Goal: Information Seeking & Learning: Compare options

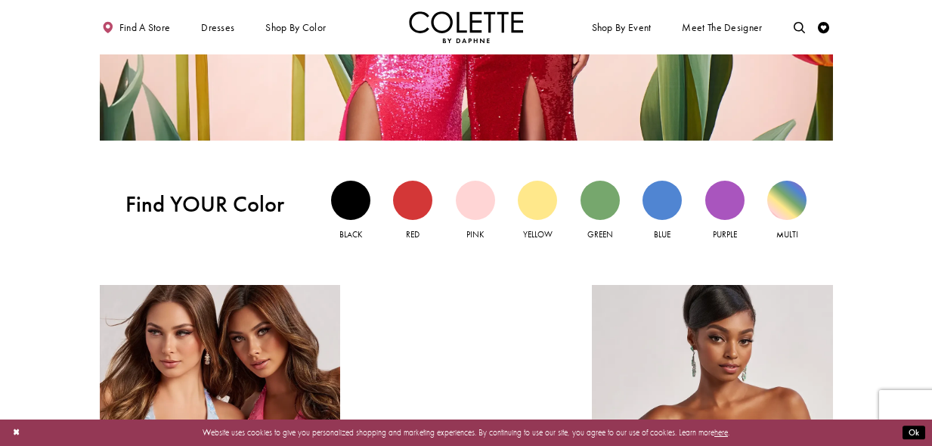
scroll to position [1103, 0]
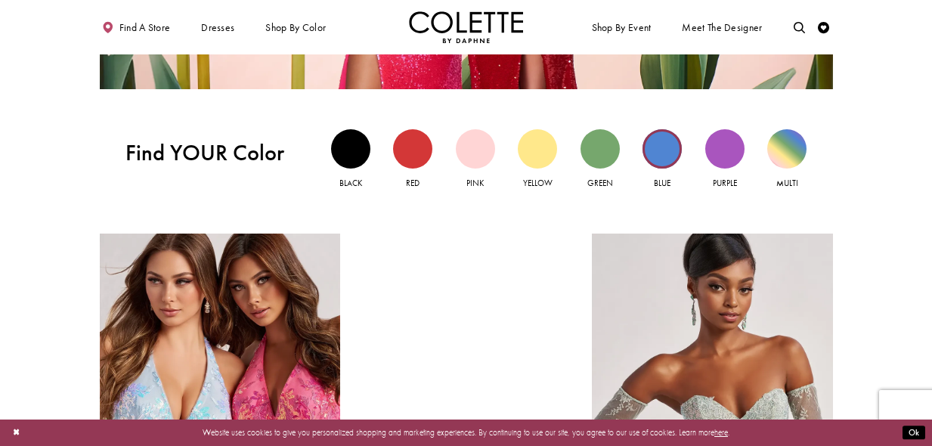
click at [657, 151] on div "Blue view" at bounding box center [661, 148] width 39 height 39
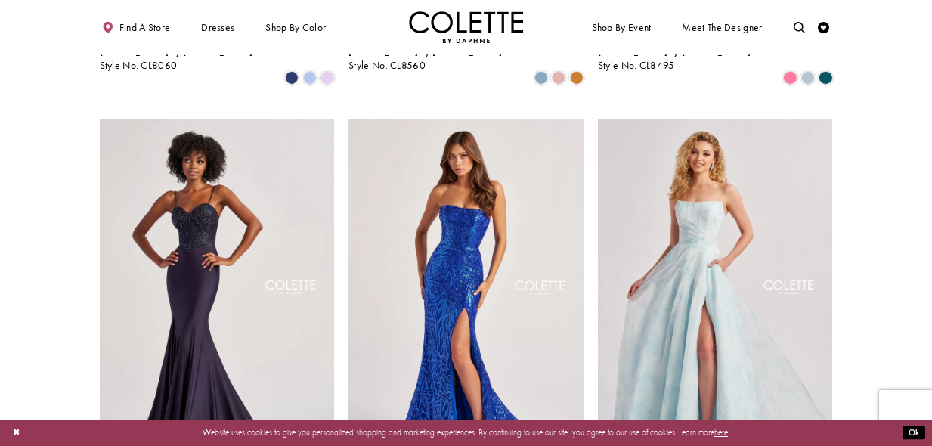
scroll to position [853, 0]
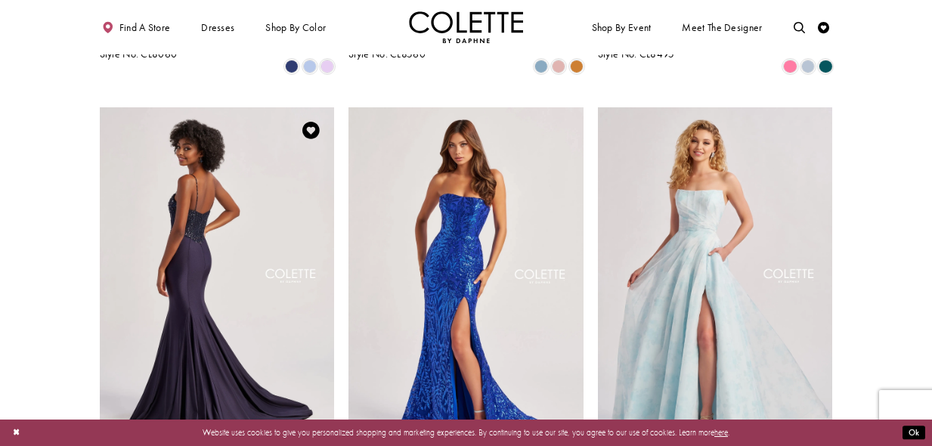
click at [182, 226] on img "Visit Colette by Daphne Style No. CL8515 Page" at bounding box center [217, 278] width 235 height 342
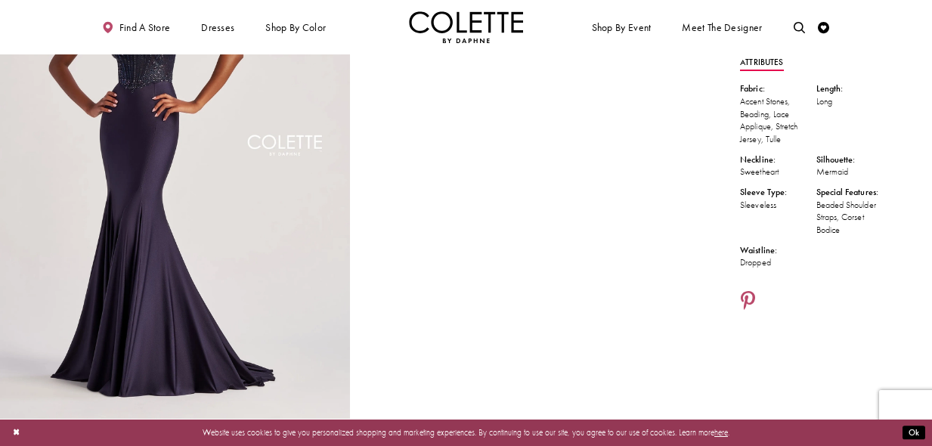
scroll to position [165, 0]
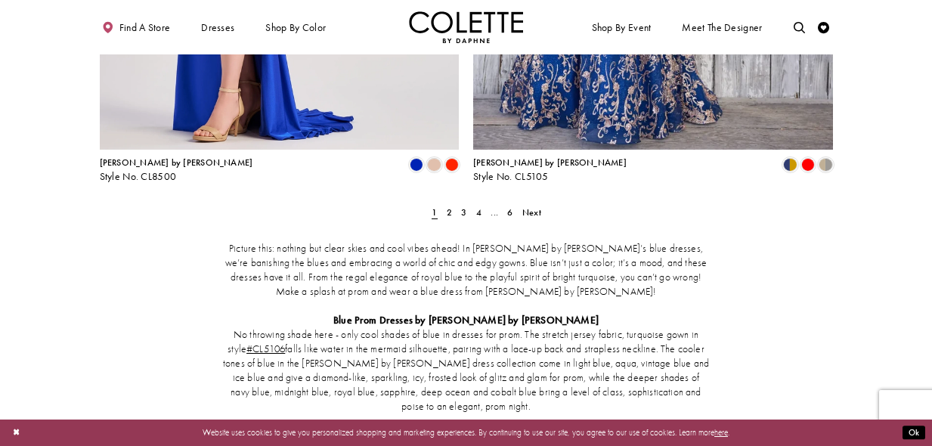
scroll to position [2221, 0]
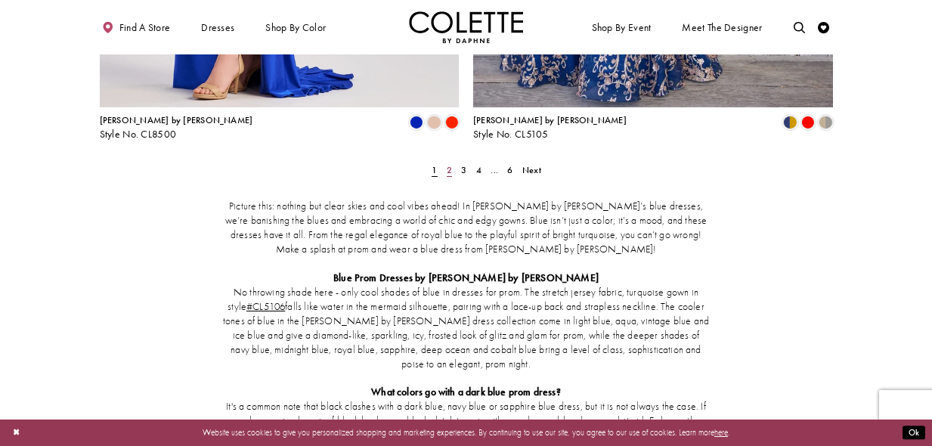
click at [447, 164] on span "2" at bounding box center [449, 170] width 5 height 12
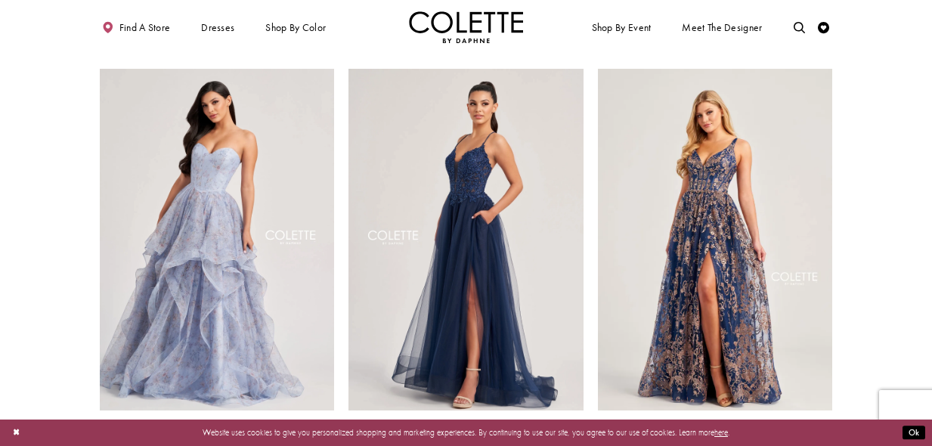
scroll to position [1317, 0]
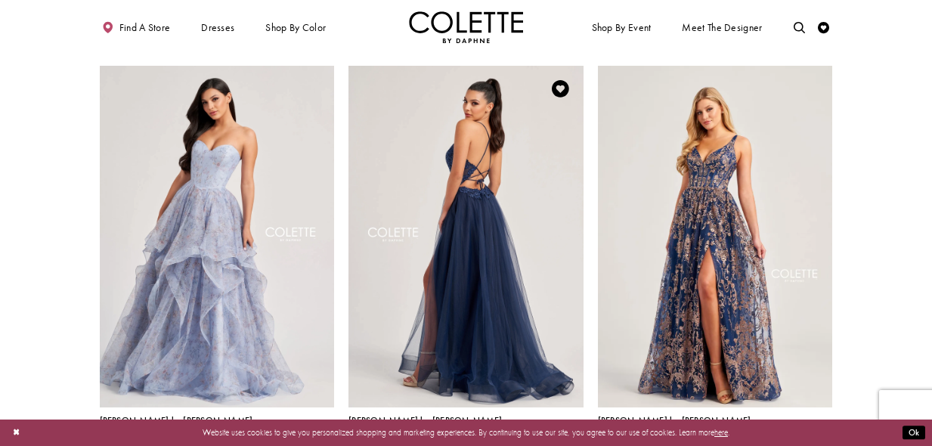
click at [466, 240] on img "Visit Colette by Daphne Style No. CL8320 Page" at bounding box center [465, 237] width 235 height 342
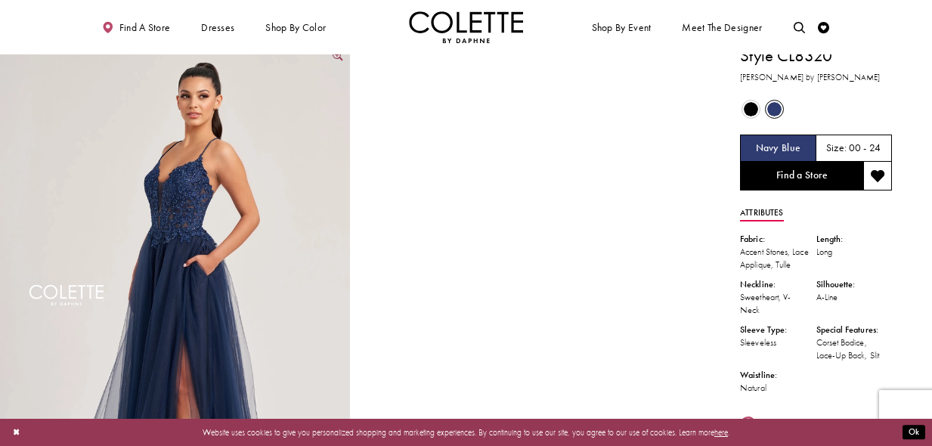
scroll to position [11, 0]
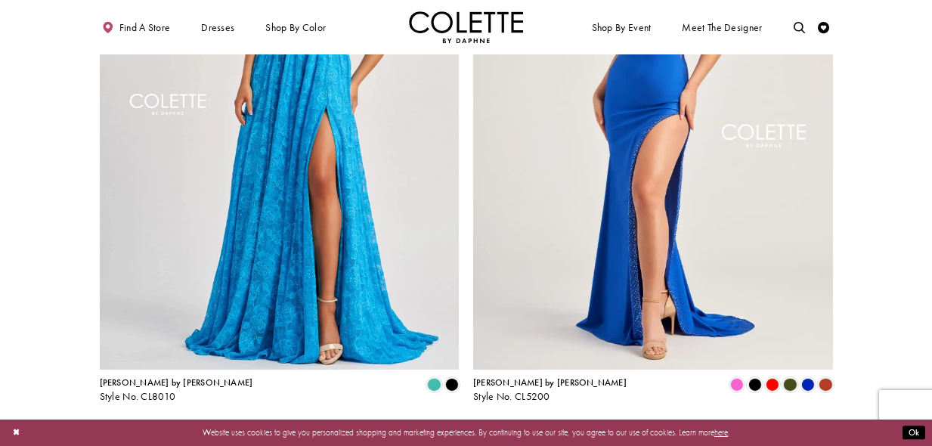
scroll to position [1959, 0]
click at [463, 425] on span "3" at bounding box center [463, 431] width 5 height 12
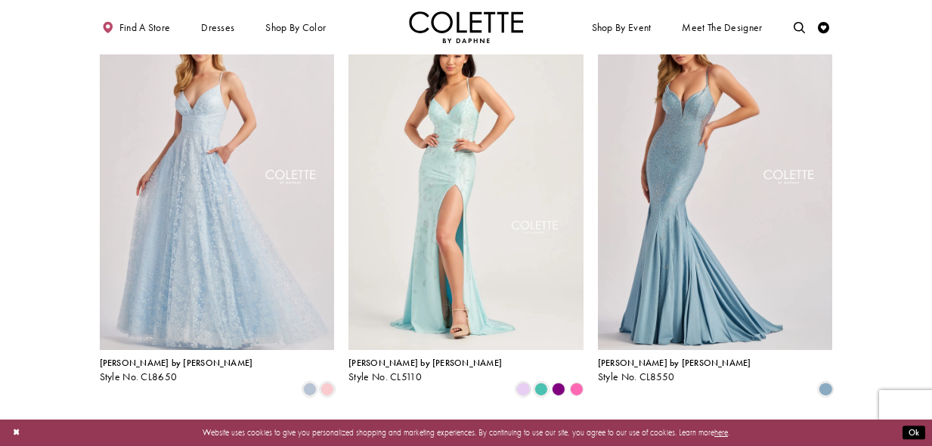
scroll to position [113, 0]
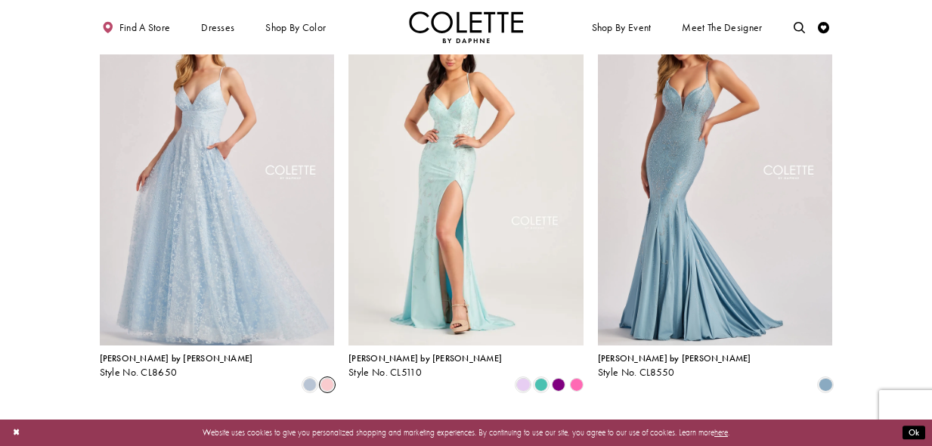
click at [327, 378] on span "Product List" at bounding box center [327, 385] width 14 height 14
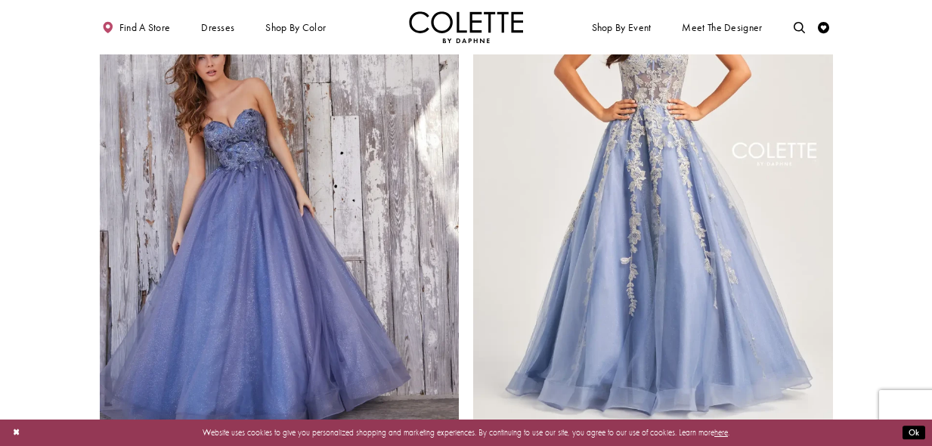
scroll to position [2001, 0]
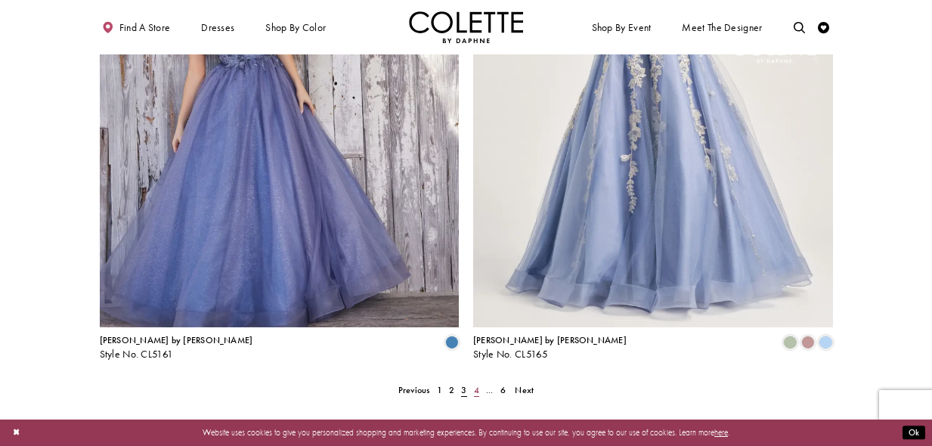
click at [475, 384] on span "4" at bounding box center [476, 390] width 5 height 12
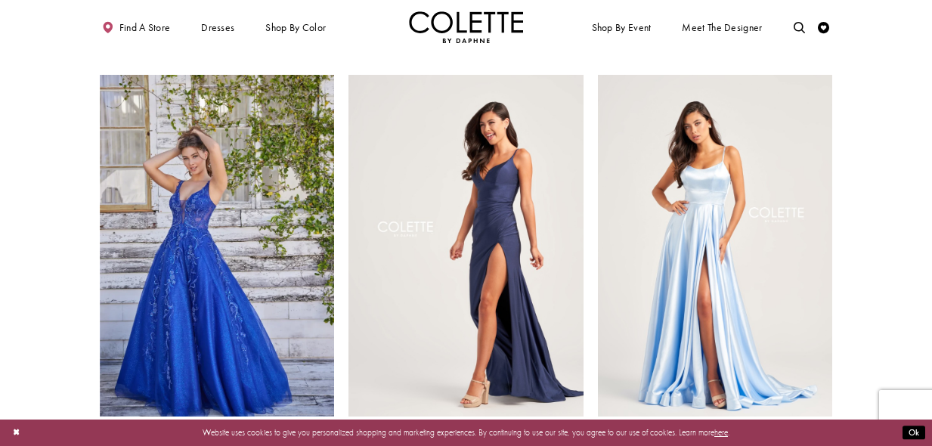
scroll to position [466, 0]
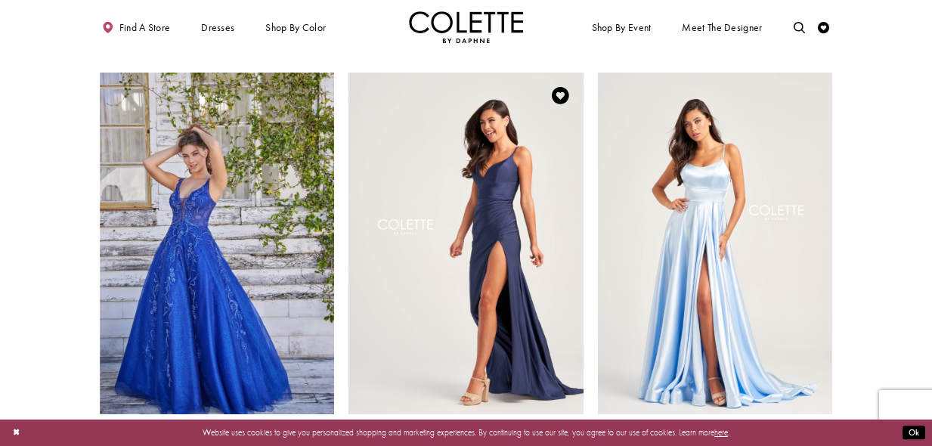
click at [485, 230] on img "Visit Colette by Daphne Style No. CL5278 Page" at bounding box center [465, 244] width 235 height 342
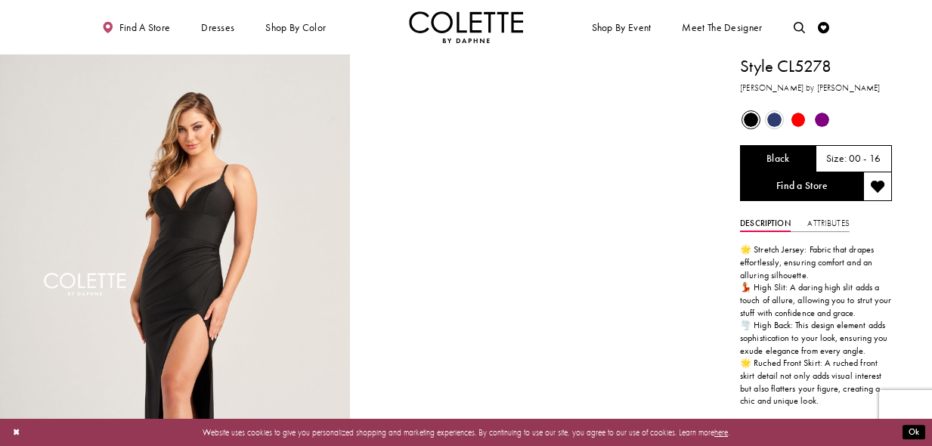
click at [771, 117] on span "Product color controls state depends on size chosen" at bounding box center [774, 120] width 14 height 14
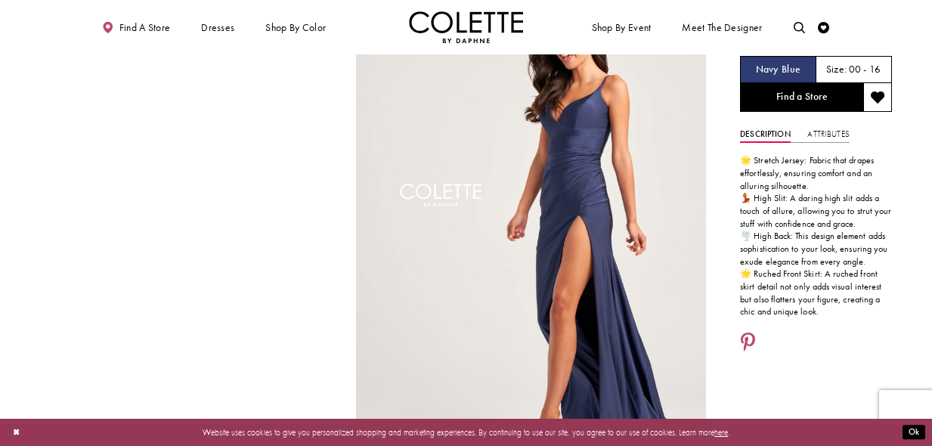
scroll to position [55, 0]
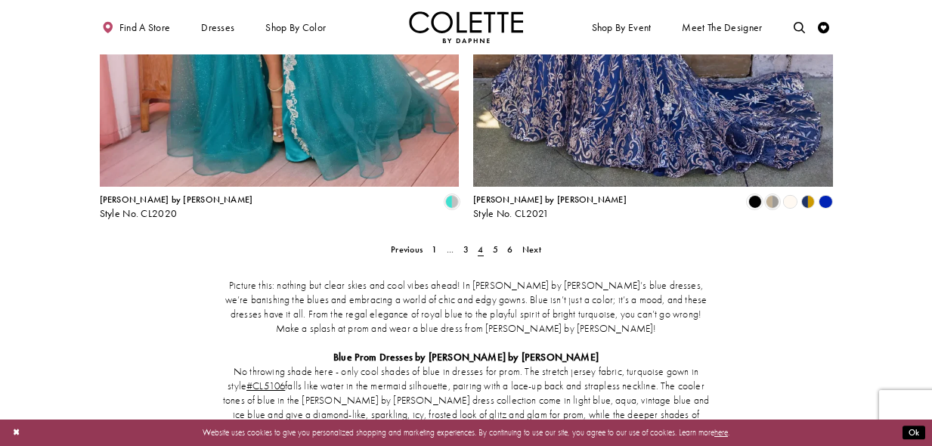
scroll to position [2076, 0]
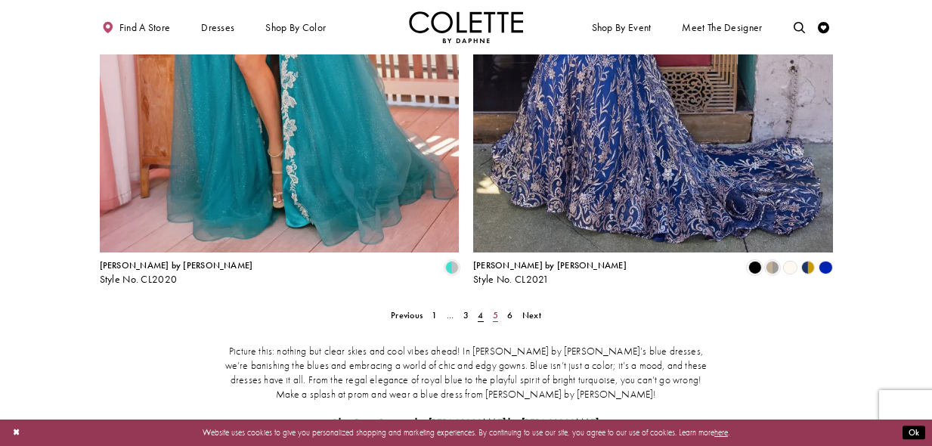
click at [493, 309] on span "5" at bounding box center [495, 315] width 5 height 12
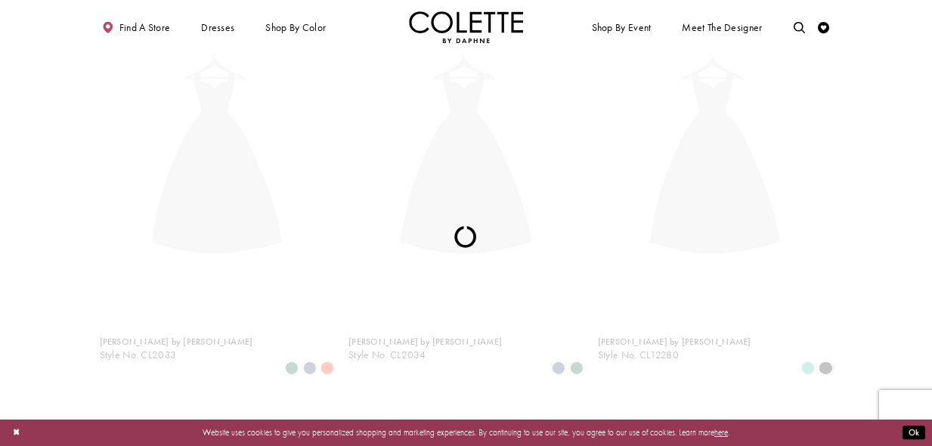
scroll to position [62, 0]
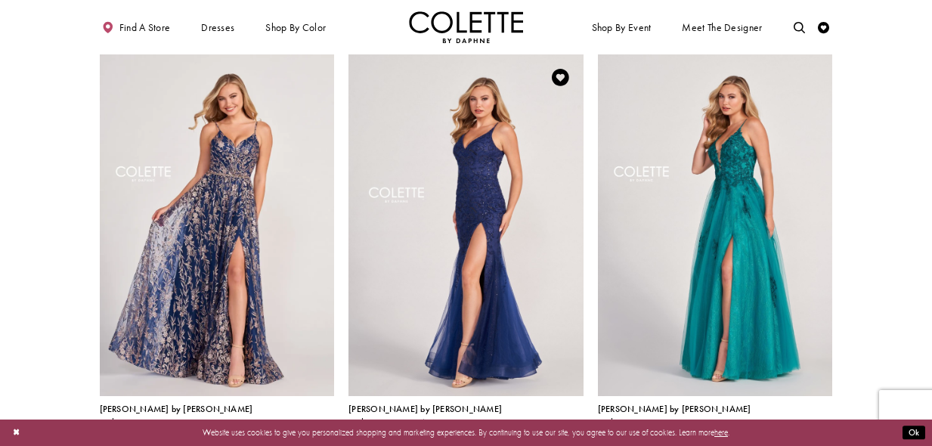
click at [487, 246] on img "Visit Colette by Daphne Style No. CL2024 Page" at bounding box center [465, 225] width 235 height 342
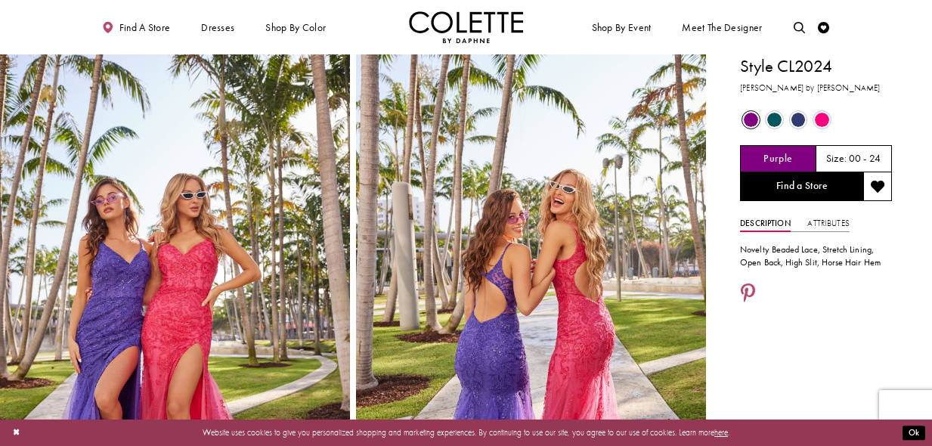
click at [799, 120] on span "Product color controls state depends on size chosen" at bounding box center [798, 120] width 14 height 14
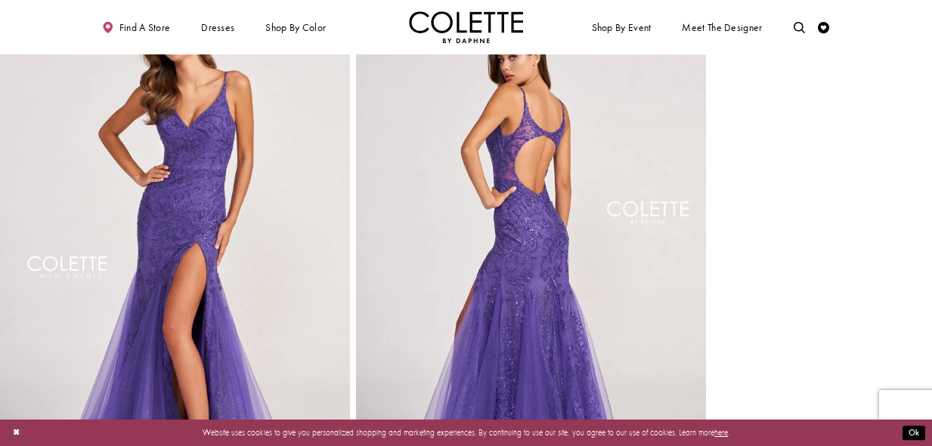
scroll to position [1135, 0]
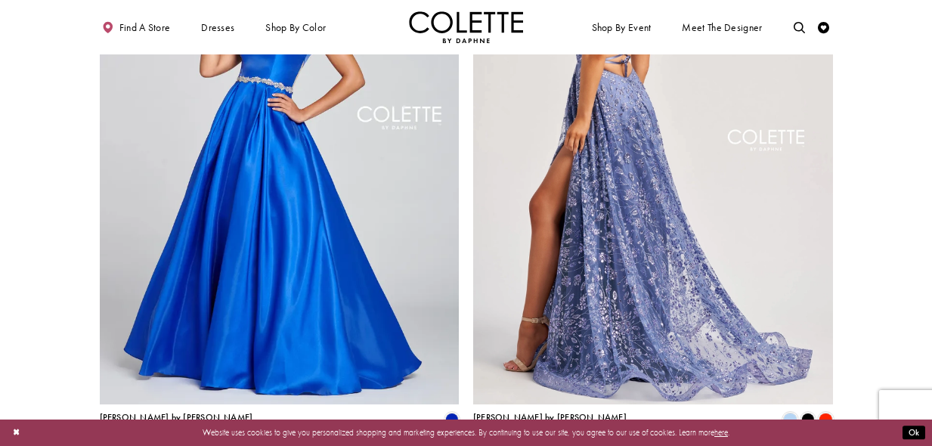
scroll to position [1926, 0]
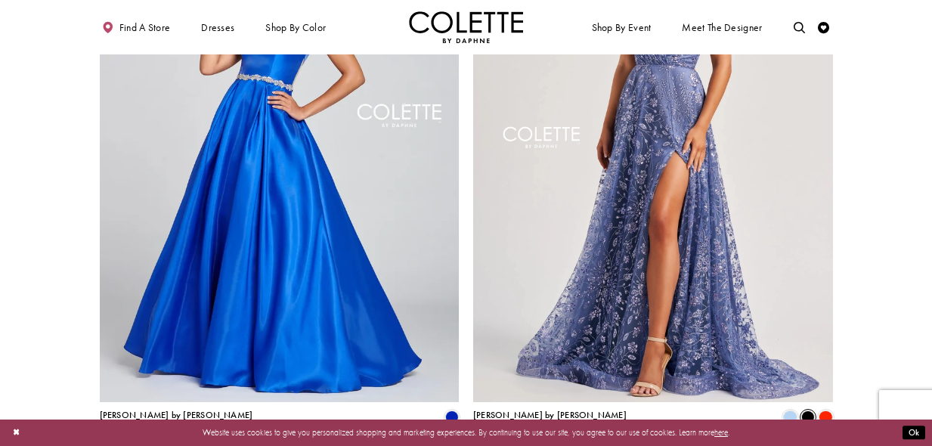
click at [806, 410] on span "Product List" at bounding box center [808, 417] width 14 height 14
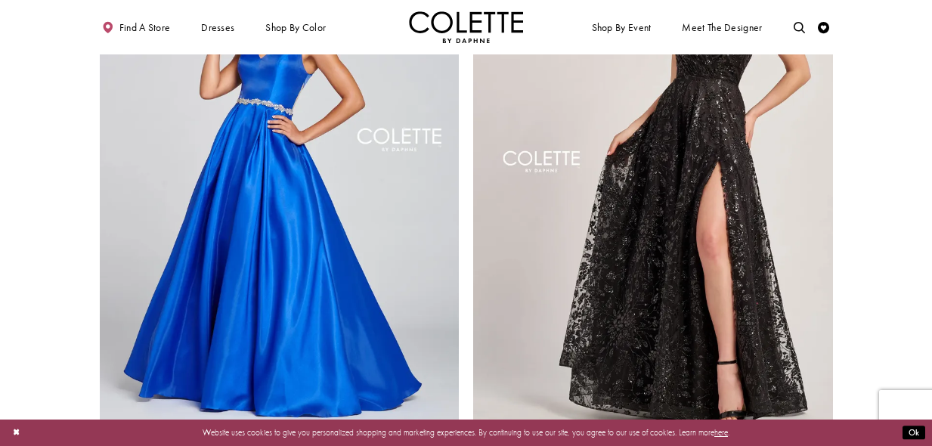
scroll to position [1921, 0]
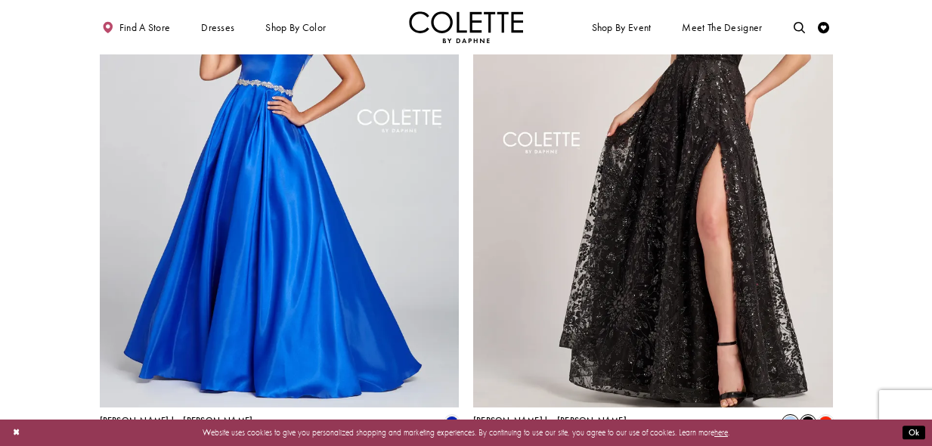
click at [786, 416] on span "Product List" at bounding box center [790, 423] width 14 height 14
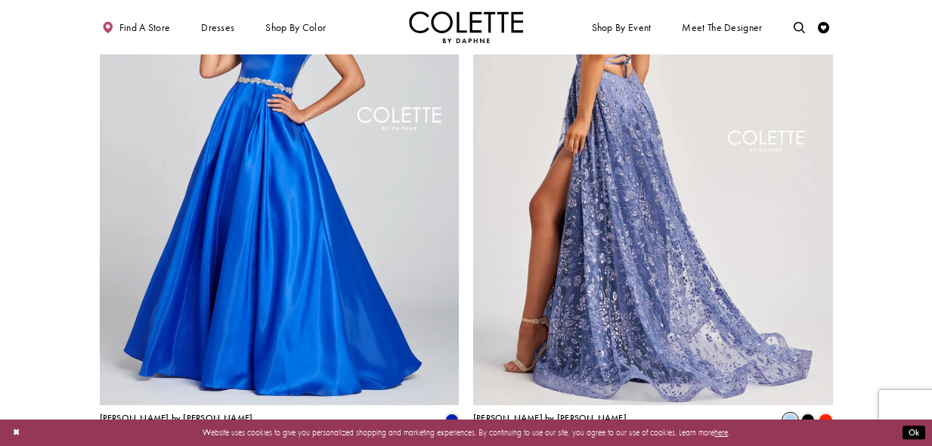
scroll to position [1936, 0]
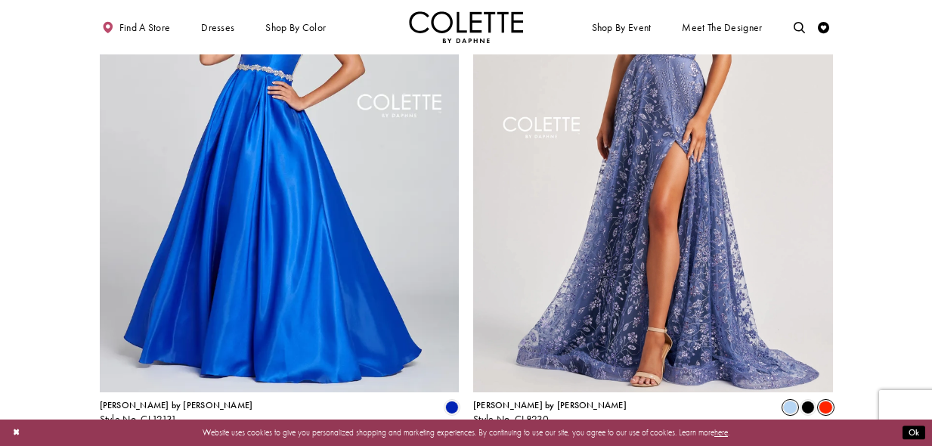
click at [827, 400] on span "Product List" at bounding box center [825, 407] width 14 height 14
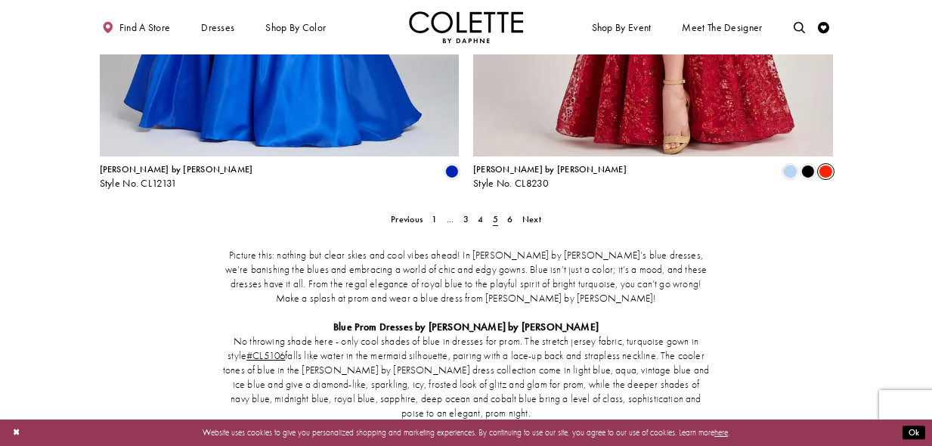
scroll to position [2180, 0]
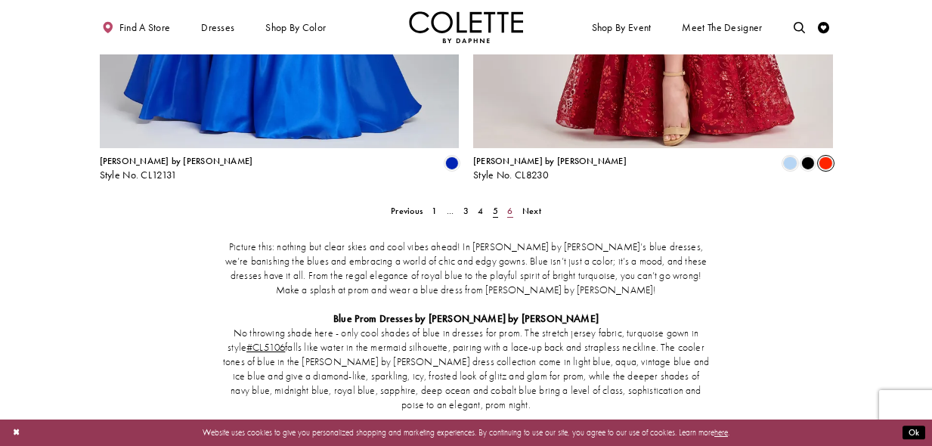
click at [509, 205] on span "6" at bounding box center [509, 211] width 5 height 12
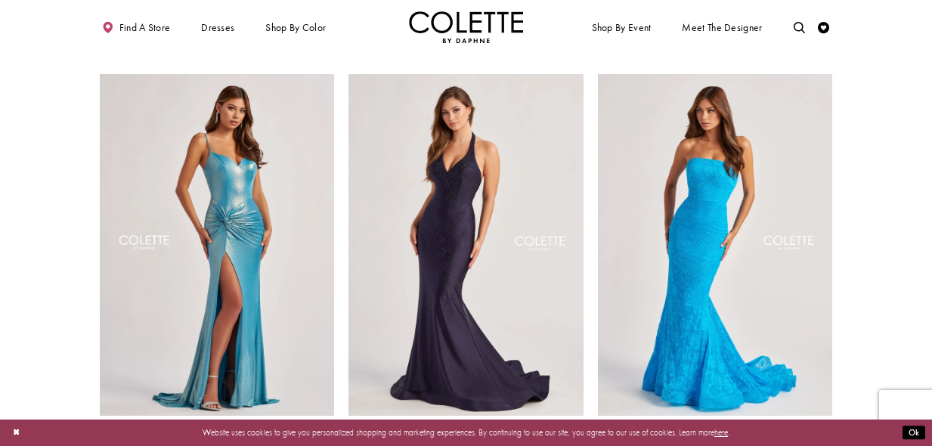
scroll to position [901, 0]
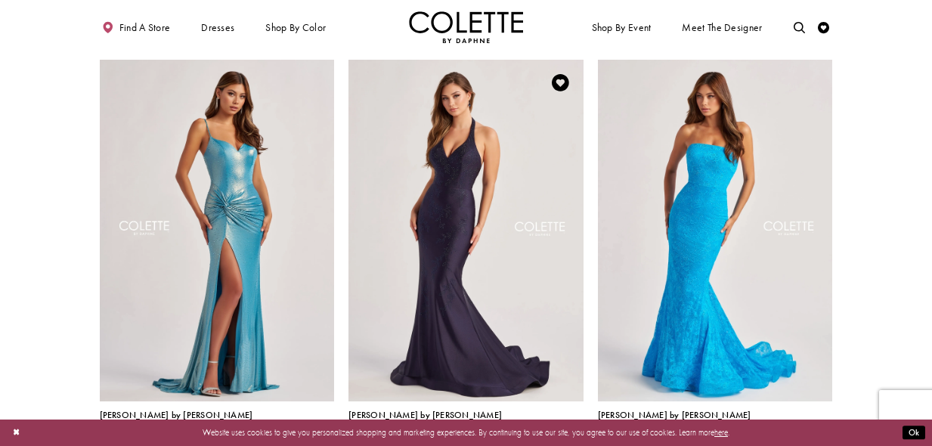
click at [447, 274] on img "Visit Colette by Daphne Style No. CL8580 Page" at bounding box center [465, 231] width 235 height 342
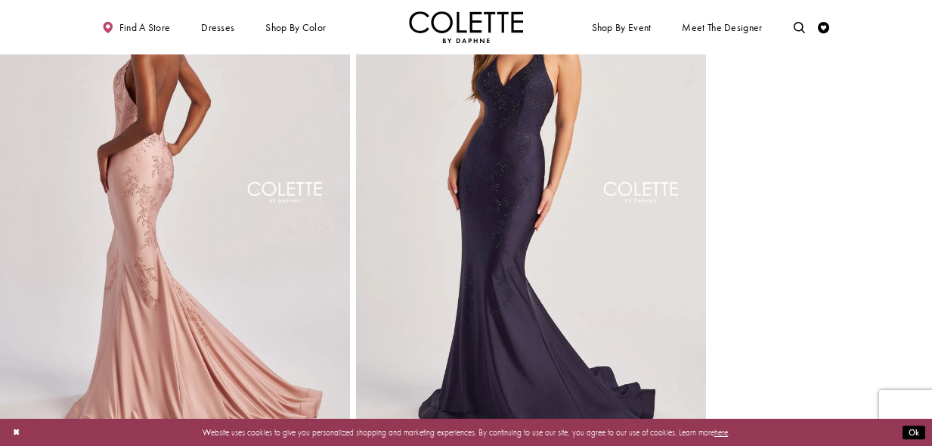
scroll to position [648, 0]
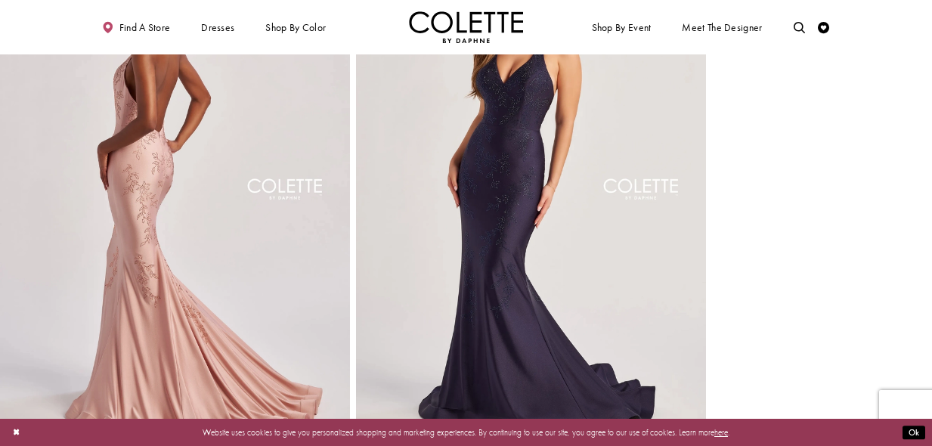
click at [509, 264] on img "Full size Style CL8580 Colette by Daphne #3 Midnight frontface vertical picture" at bounding box center [531, 199] width 350 height 525
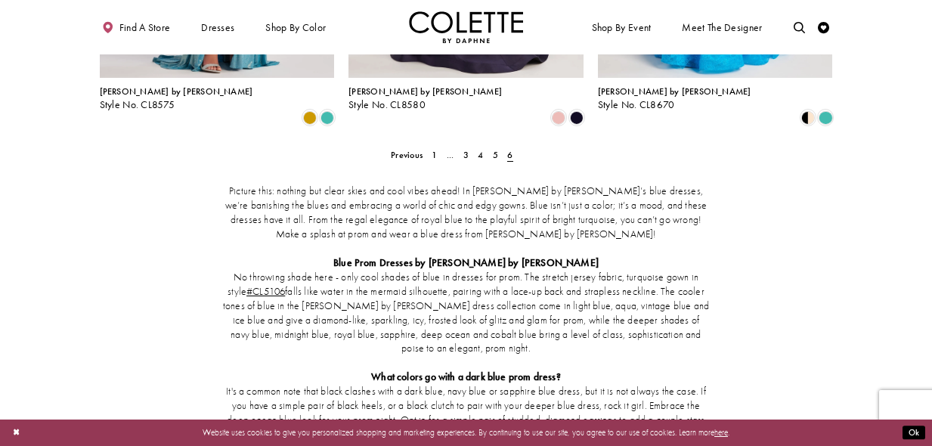
scroll to position [1230, 0]
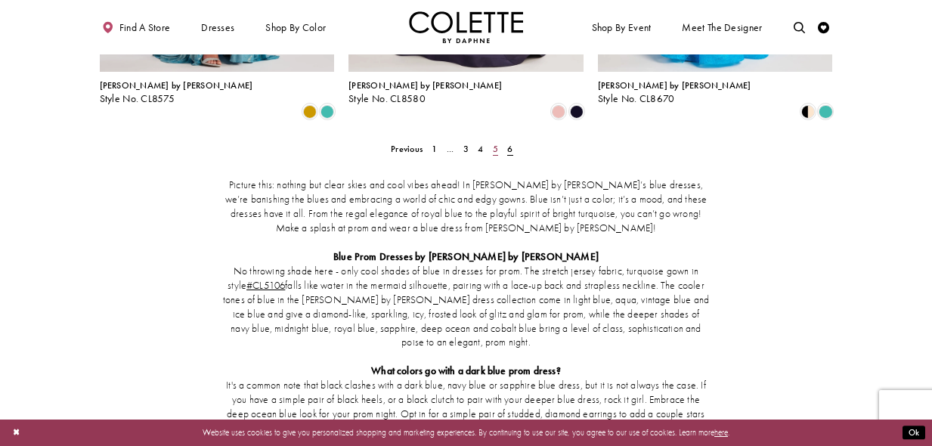
click at [493, 143] on span "5" at bounding box center [495, 149] width 5 height 12
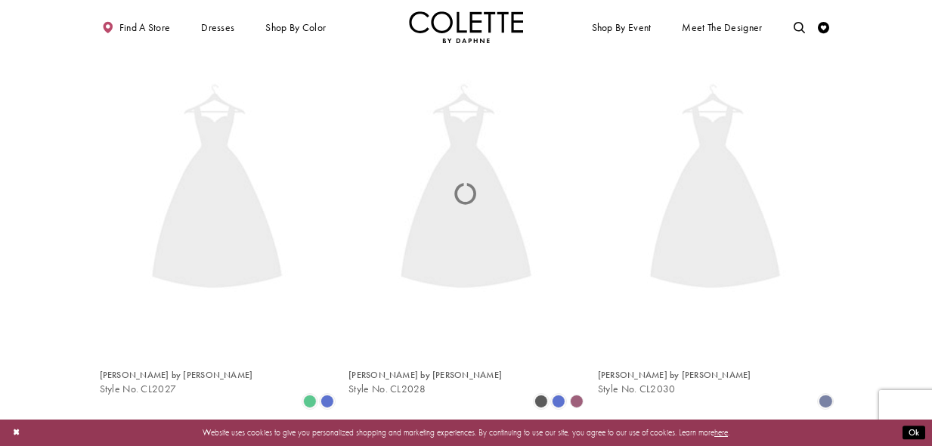
scroll to position [62, 0]
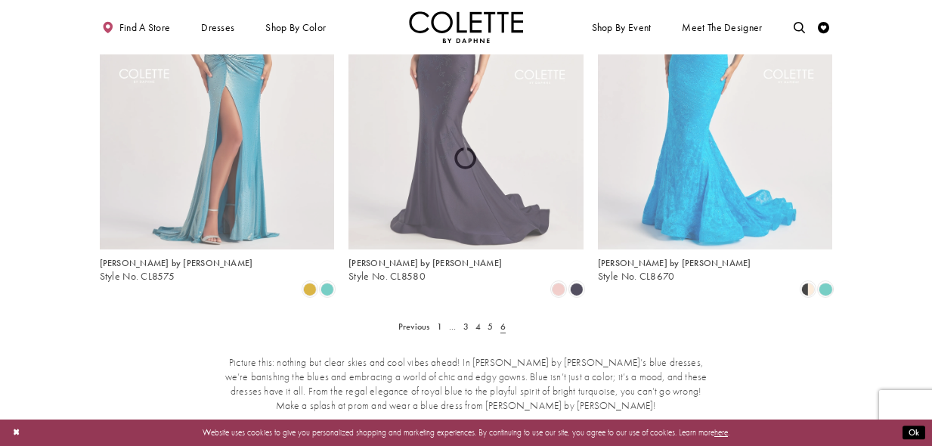
scroll to position [62, 0]
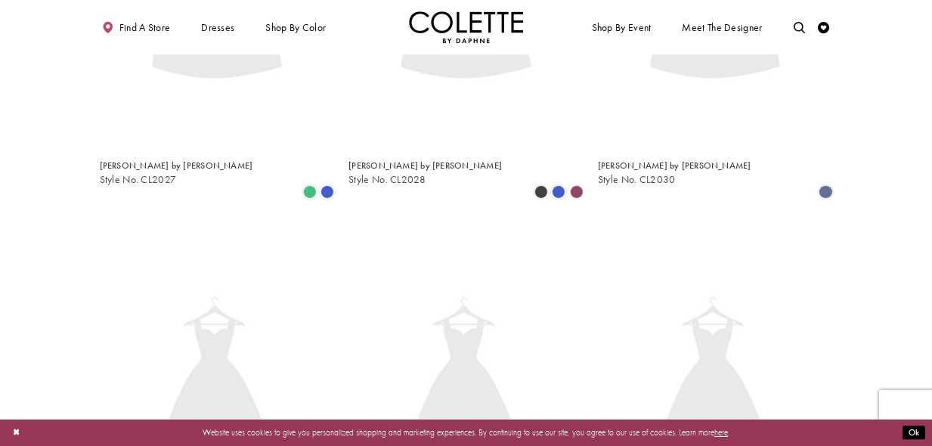
scroll to position [62, 0]
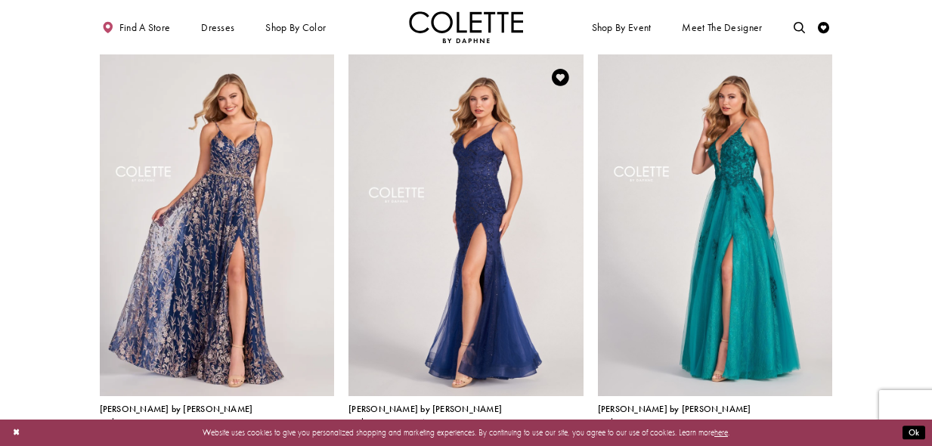
click at [538, 428] on span "Product List" at bounding box center [541, 435] width 14 height 14
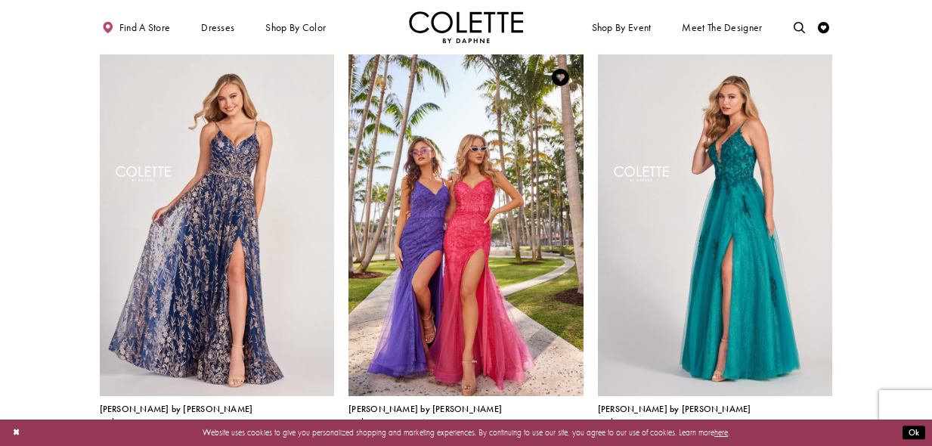
click at [562, 428] on span "Product List" at bounding box center [559, 435] width 14 height 14
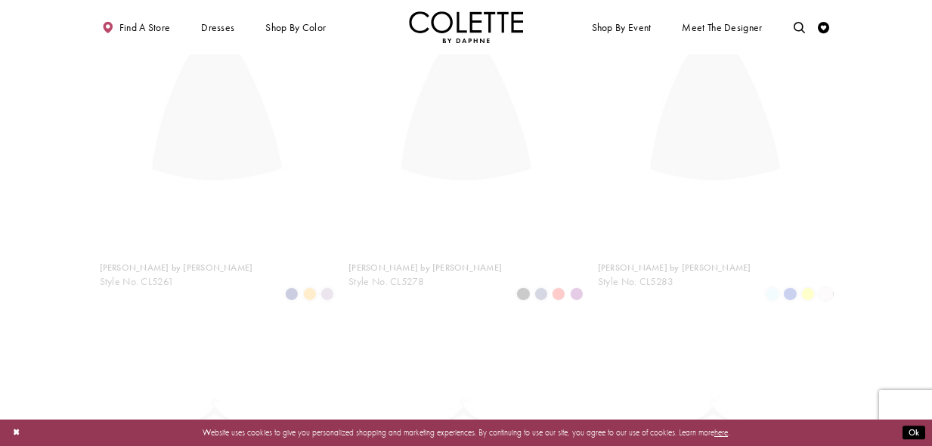
scroll to position [62, 0]
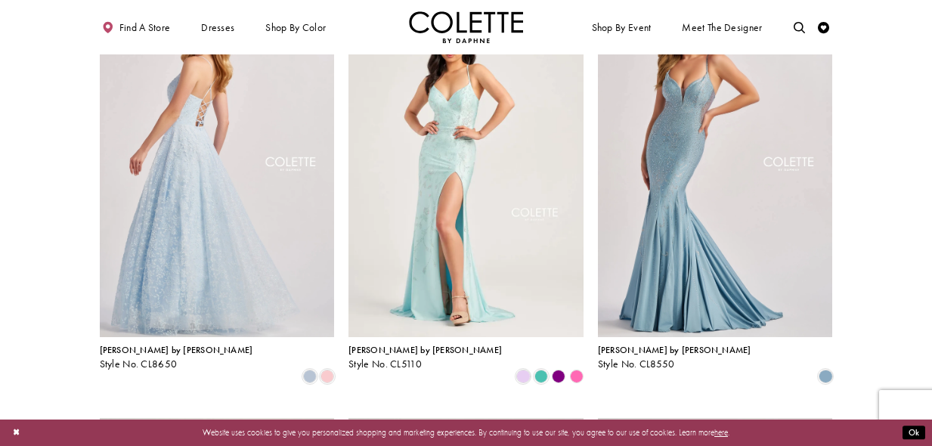
scroll to position [126, 0]
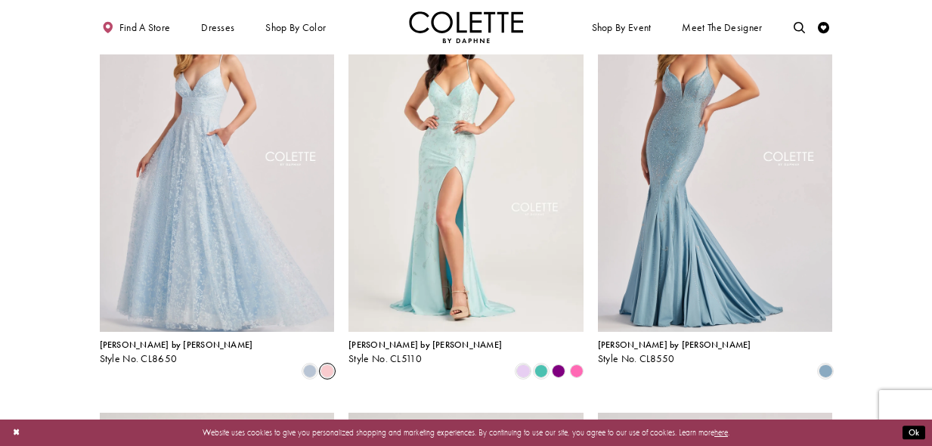
click at [326, 364] on span "Product List" at bounding box center [327, 371] width 14 height 14
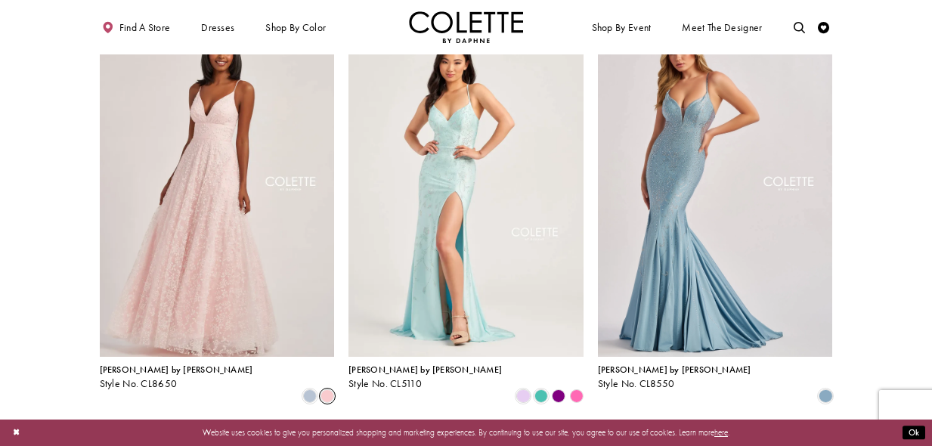
scroll to position [88, 0]
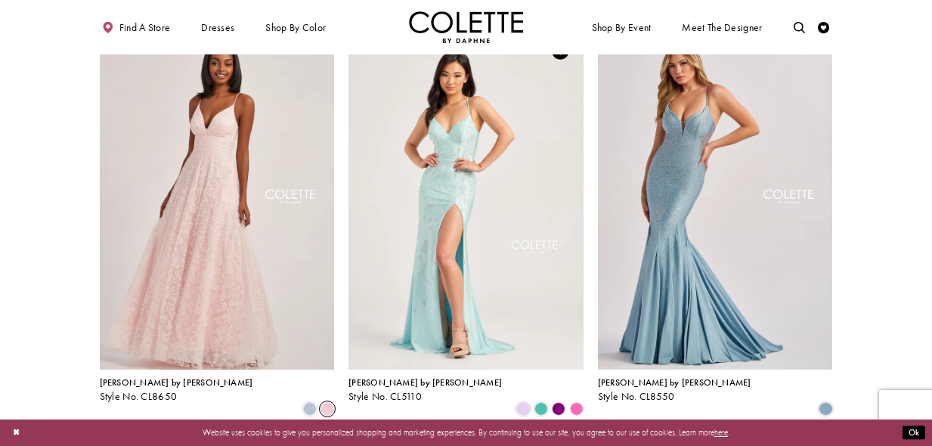
click at [574, 400] on polygon "Product List" at bounding box center [575, 408] width 17 height 17
click at [560, 400] on polygon "Product List" at bounding box center [558, 408] width 17 height 17
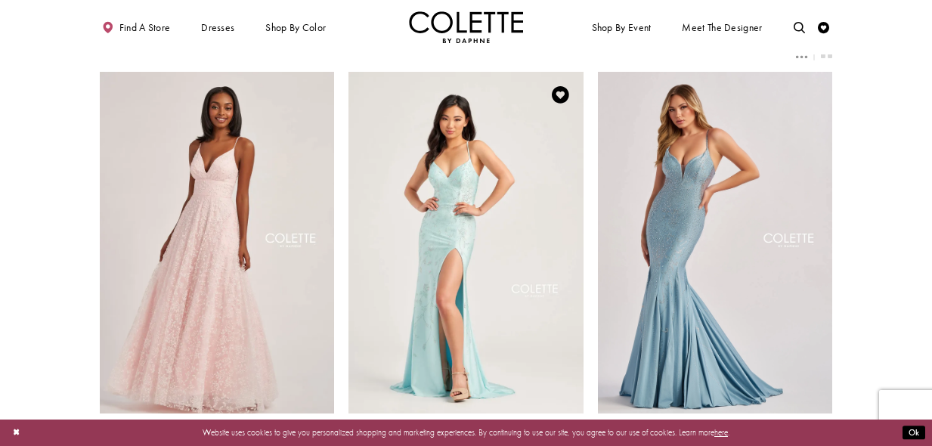
scroll to position [50, 0]
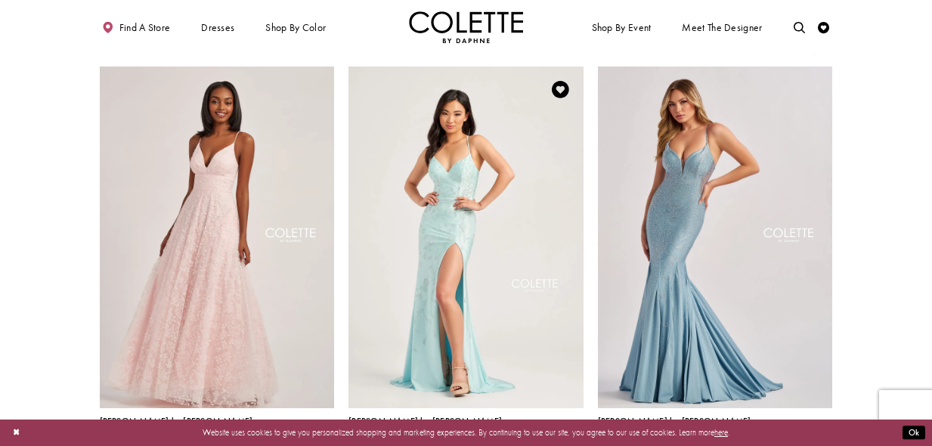
click at [439, 252] on img "Visit Colette by Daphne Style No. CL5110 Page" at bounding box center [465, 237] width 235 height 342
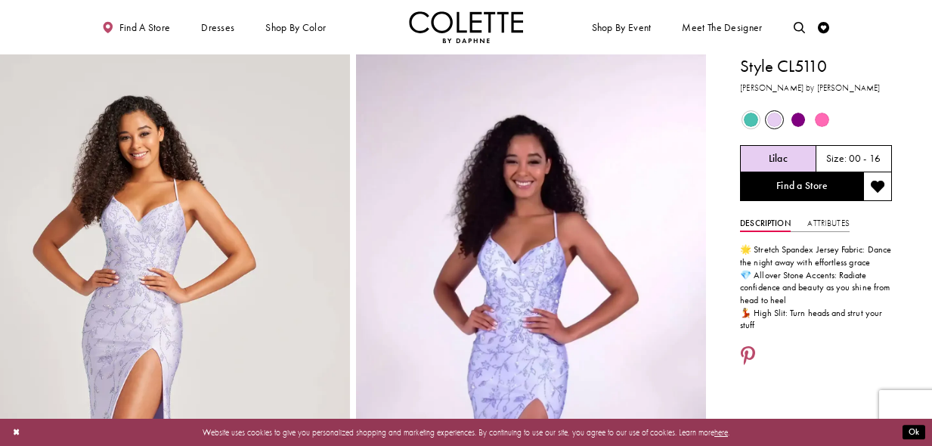
click at [799, 125] on span "Product color controls state depends on size chosen" at bounding box center [798, 120] width 14 height 14
click at [797, 122] on span "Product color controls state depends on size chosen" at bounding box center [798, 120] width 14 height 14
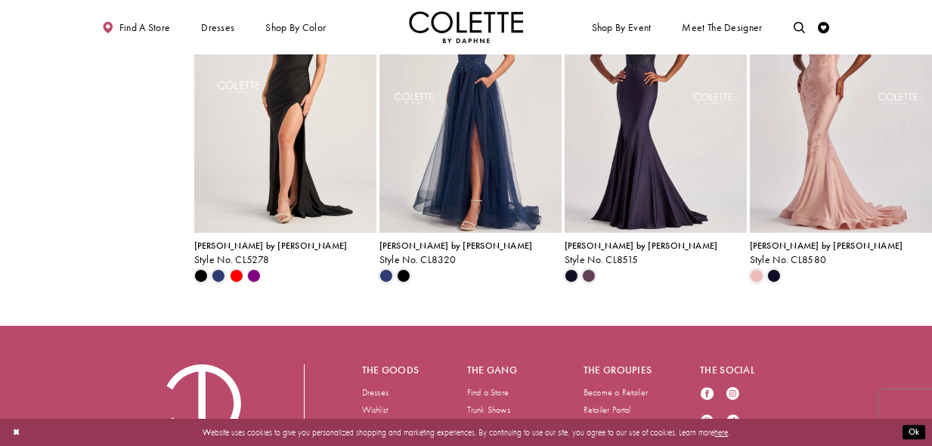
scroll to position [2268, 0]
